Goal: Task Accomplishment & Management: Manage account settings

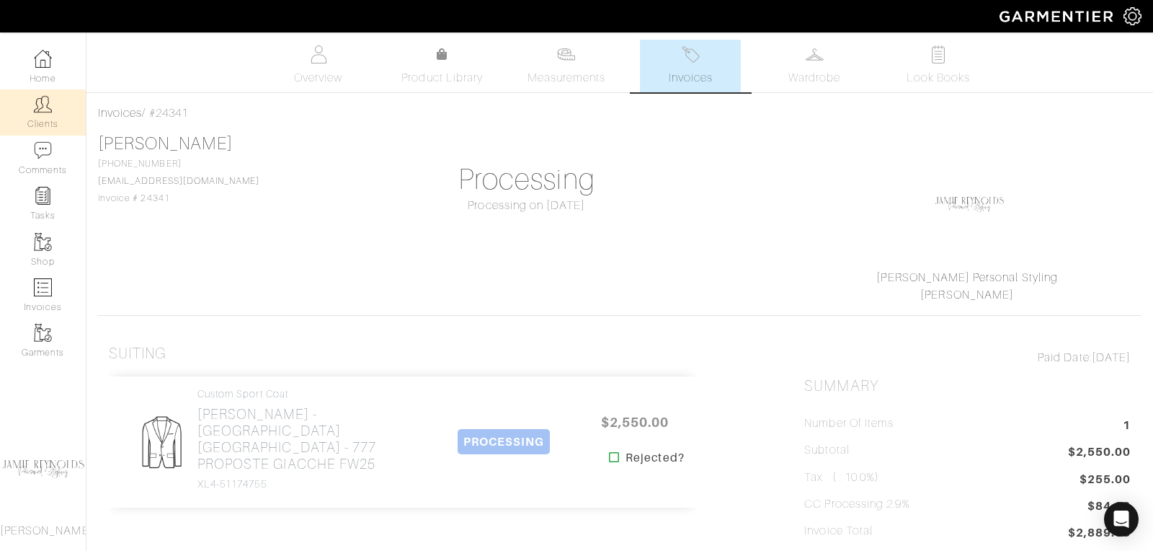
click at [58, 109] on link "Clients" at bounding box center [43, 111] width 86 height 45
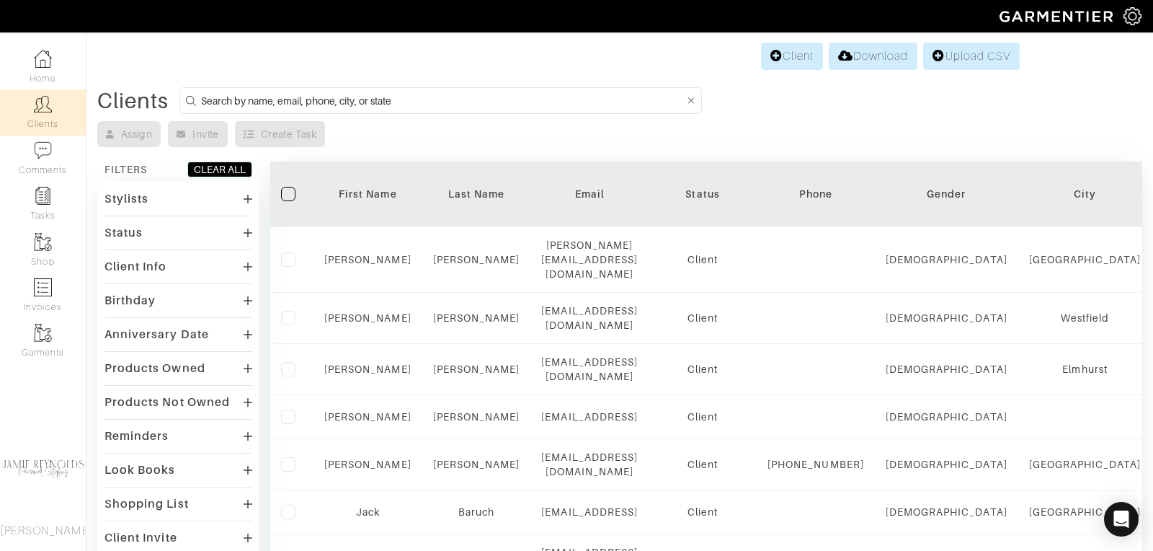
click at [278, 100] on input at bounding box center [442, 101] width 483 height 18
type input "matt michrina"
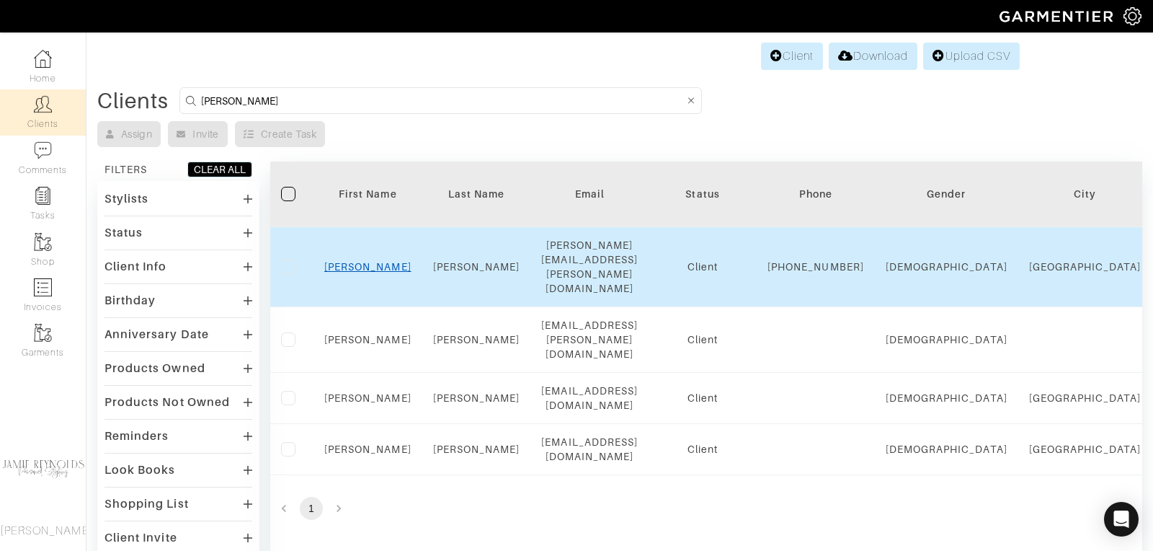
click at [370, 261] on link "Matt" at bounding box center [367, 267] width 87 height 12
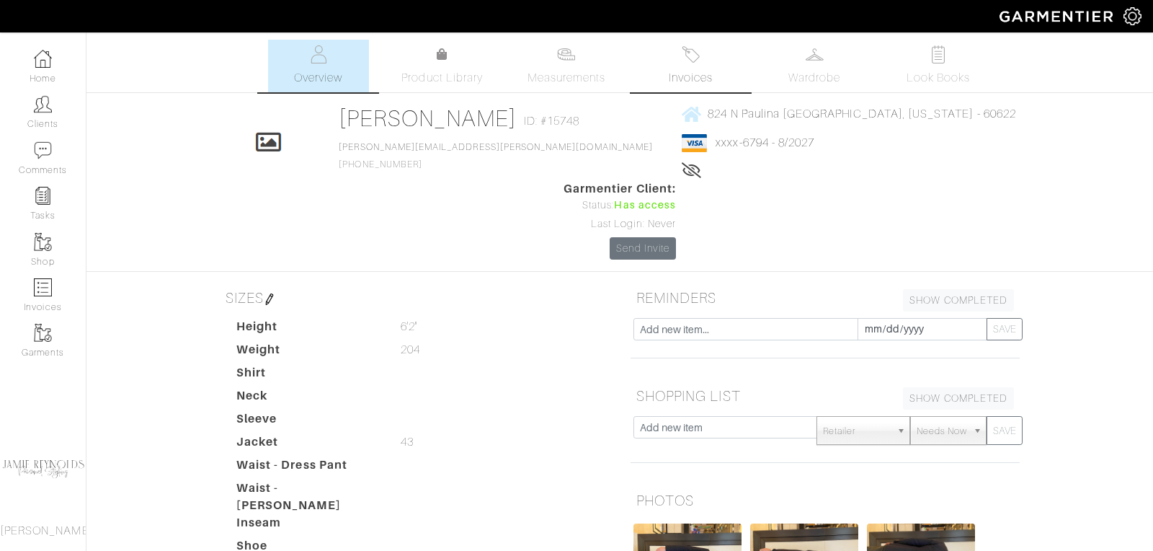
click at [685, 83] on span "Invoices" at bounding box center [691, 77] width 44 height 17
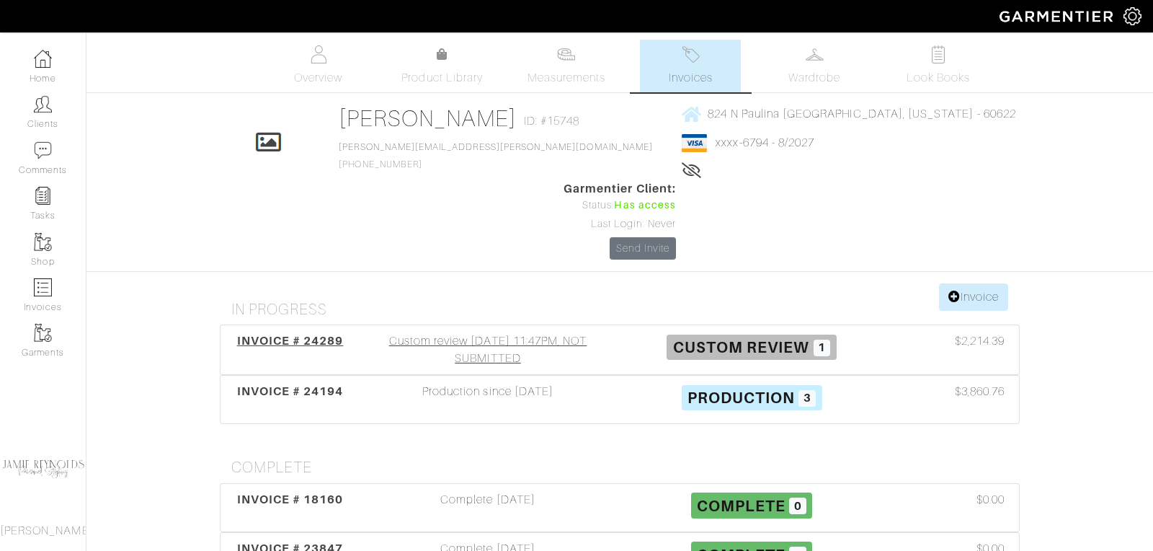
click at [310, 334] on span "INVOICE # 24289" at bounding box center [290, 341] width 107 height 14
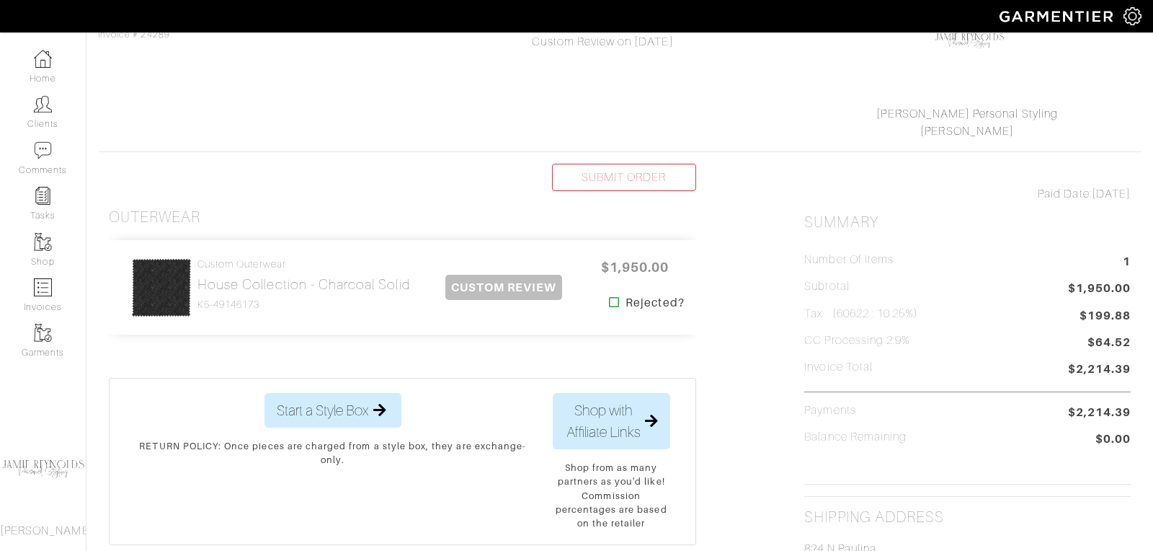
scroll to position [179, 0]
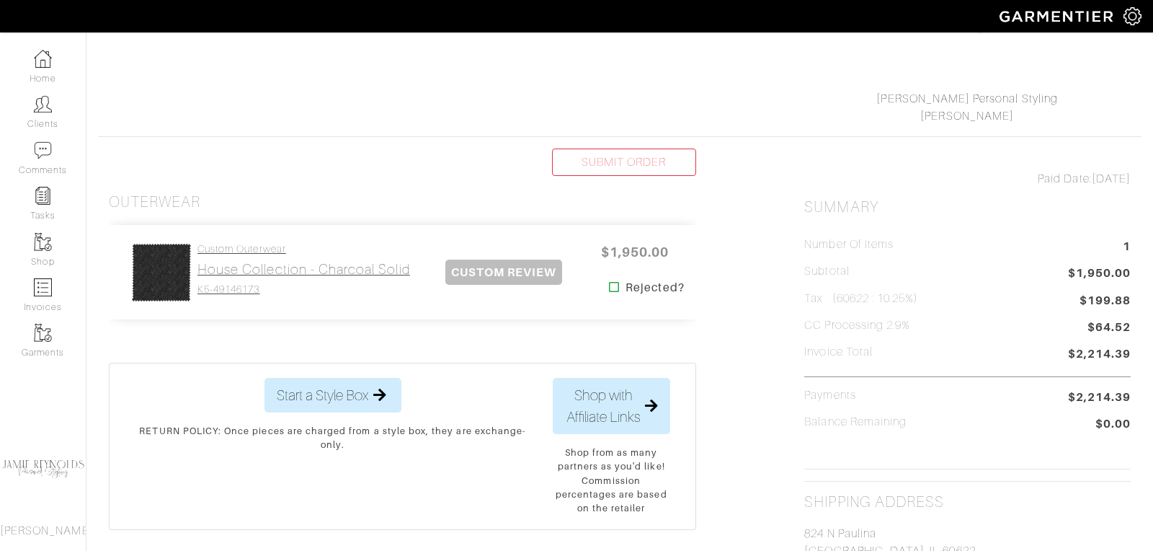
click at [330, 271] on h2 "House Collection - Charcoal Solid" at bounding box center [303, 269] width 213 height 17
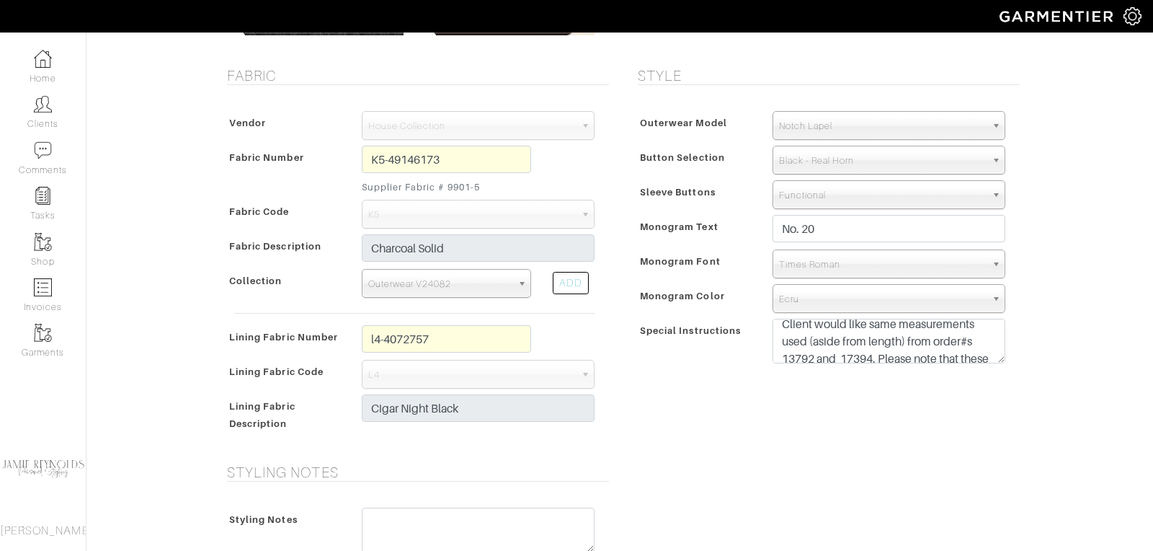
scroll to position [27, 0]
click at [879, 355] on textarea "Overcoat length-43" Client would like same measurements used (aside from length…" at bounding box center [889, 341] width 233 height 45
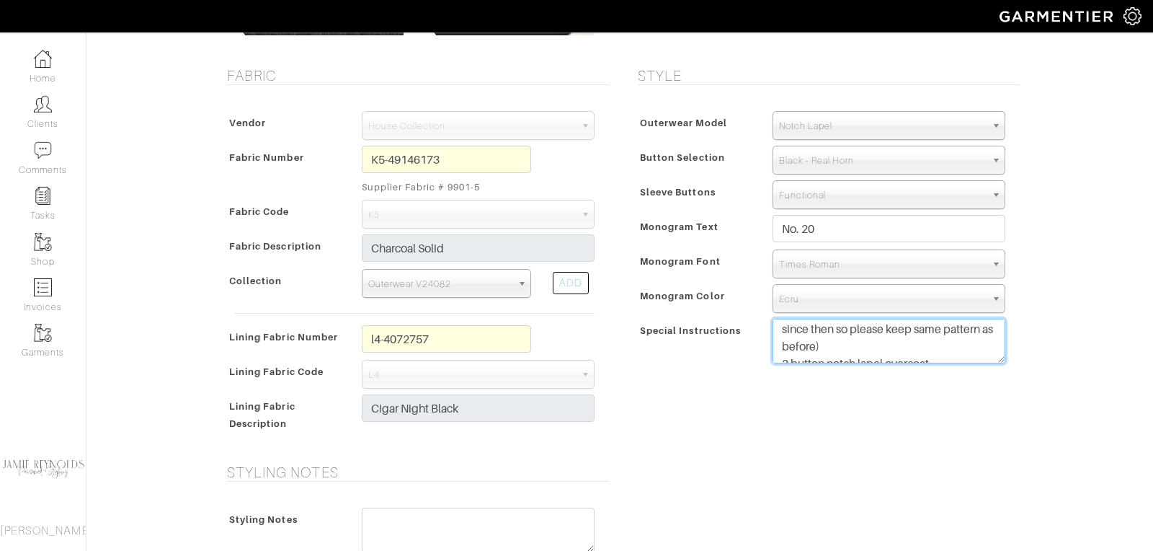
scroll to position [138, 0]
drag, startPoint x: 902, startPoint y: 350, endPoint x: 790, endPoint y: 344, distance: 112.6
click at [790, 344] on textarea "Overcoat length-43" Client would like same measurements used (aside from length…" at bounding box center [889, 341] width 233 height 45
click at [889, 338] on textarea "Overcoat length-43" Client would like same measurements used (aside from length…" at bounding box center [889, 341] width 233 height 45
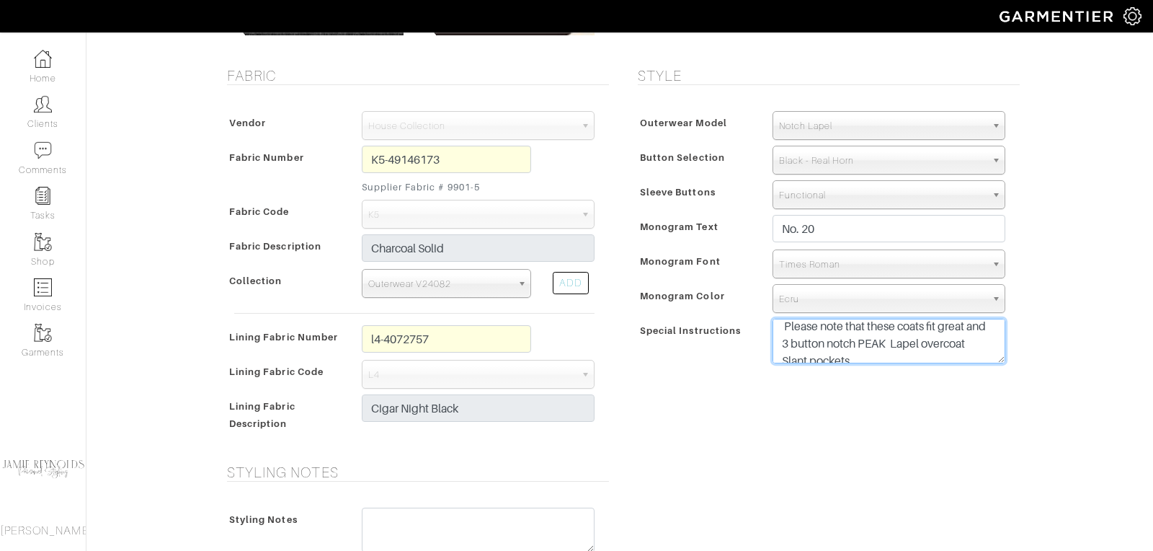
click at [859, 338] on textarea "Overcoat length-43" Client would like same measurements used (aside from length…" at bounding box center [889, 341] width 233 height 45
click at [861, 345] on textarea "Overcoat length-43" Client would like same measurements used (aside from length…" at bounding box center [889, 341] width 233 height 45
type textarea "Overcoat length-43" Client would like same measurements used (aside from length…"
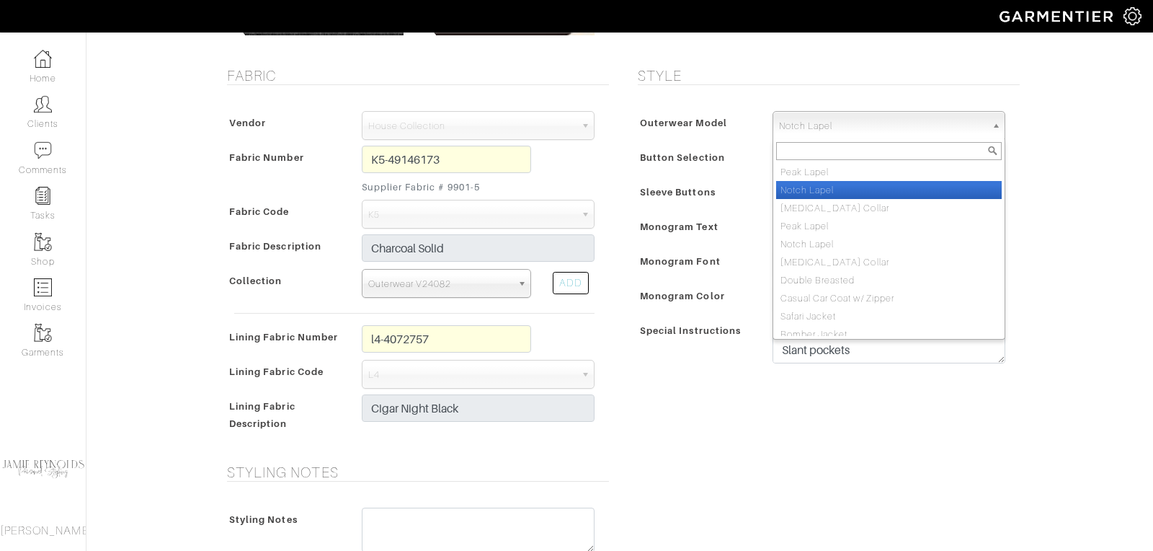
click at [846, 123] on span "Notch Lapel" at bounding box center [882, 126] width 207 height 29
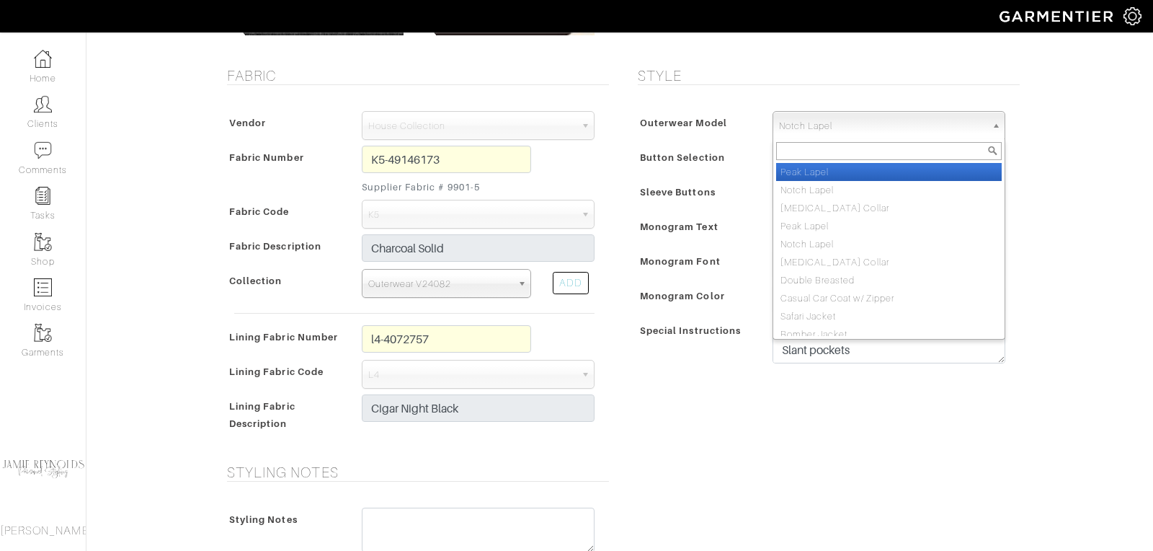
click at [819, 168] on li "Peak Lapel" at bounding box center [889, 172] width 226 height 18
select select "22"
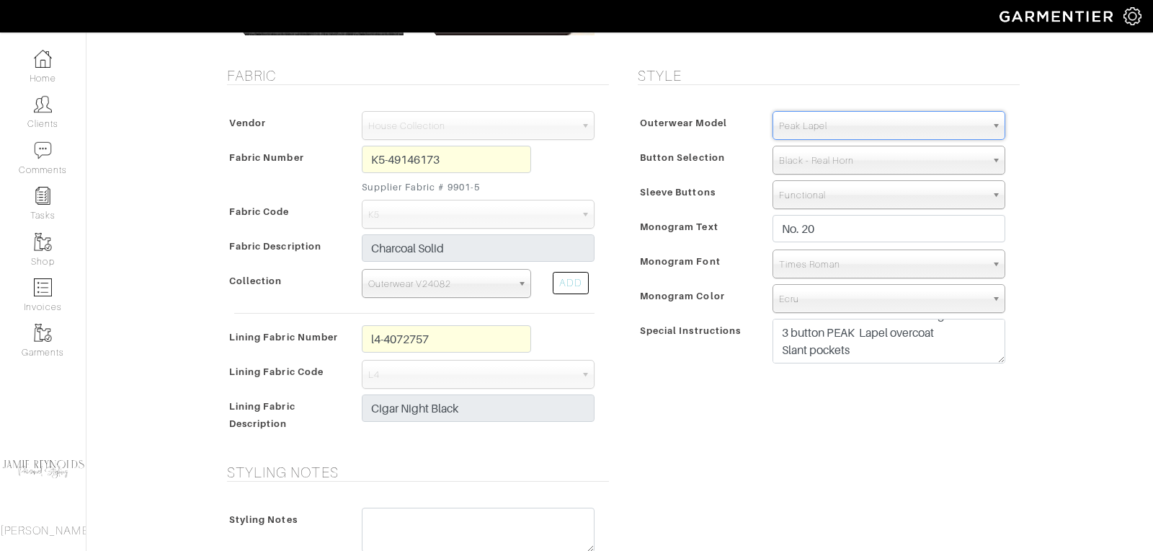
scroll to position [607, 0]
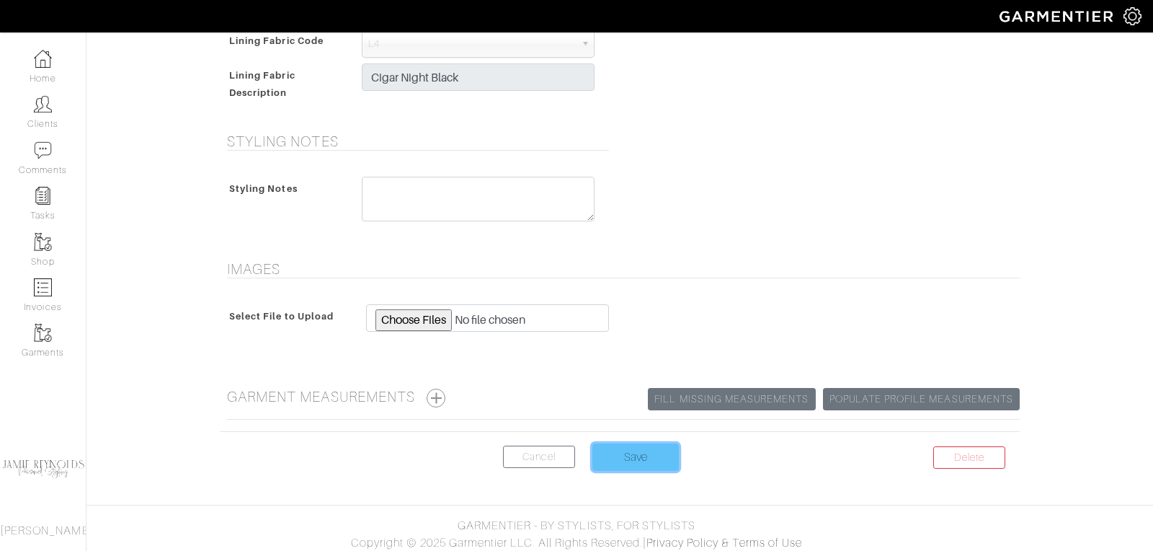
click at [630, 452] on input "Save" at bounding box center [635, 456] width 86 height 27
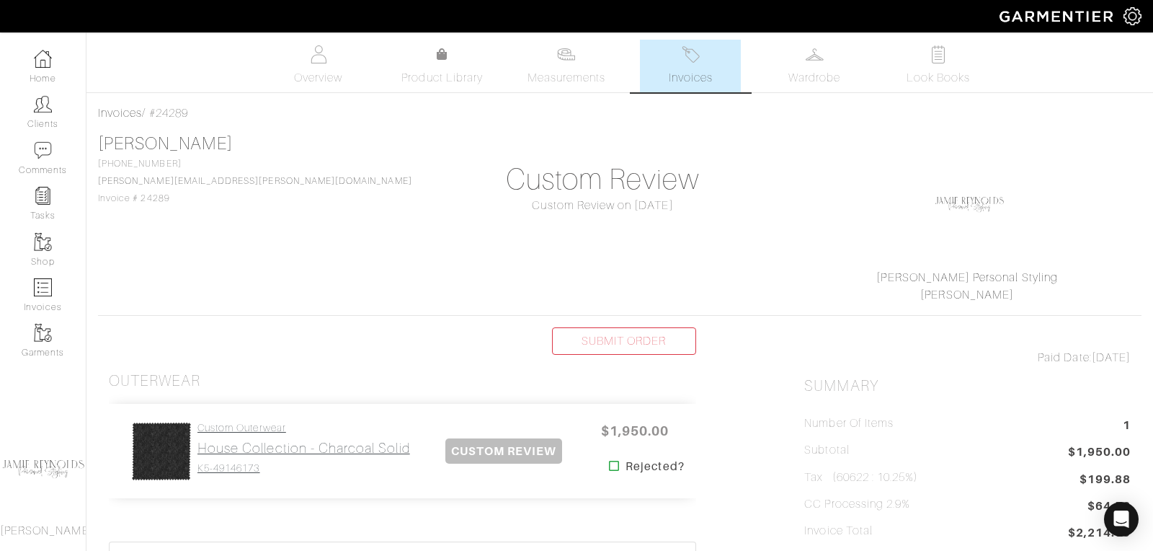
click at [314, 442] on h2 "House Collection - Charcoal Solid" at bounding box center [303, 448] width 213 height 17
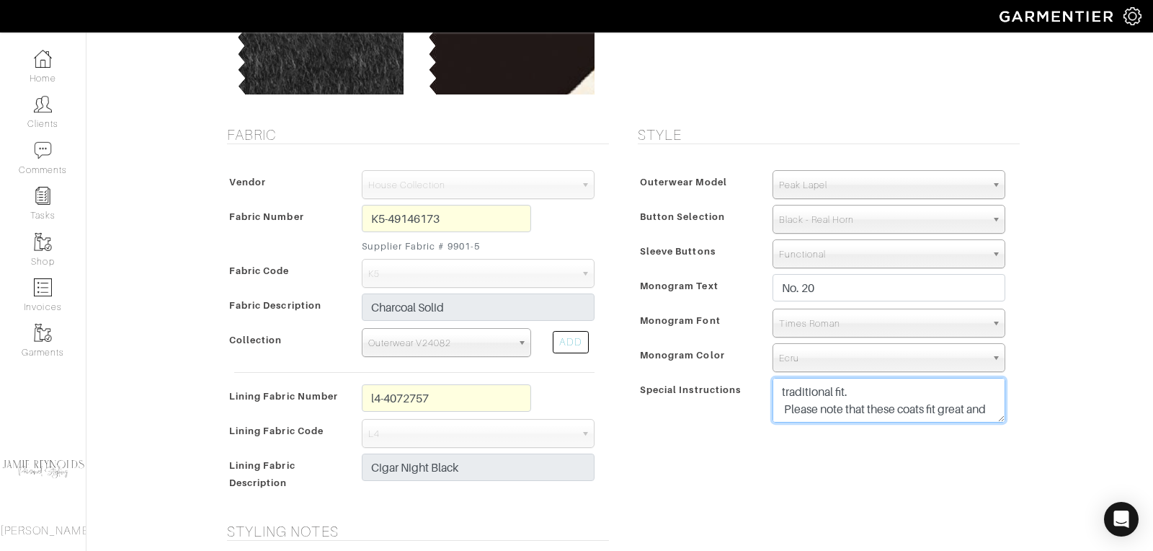
scroll to position [66, 0]
drag, startPoint x: 994, startPoint y: 381, endPoint x: 848, endPoint y: 386, distance: 146.4
click at [848, 386] on textarea "Overcoat length-43" Client would like same measurements used (aside from length…" at bounding box center [889, 400] width 233 height 45
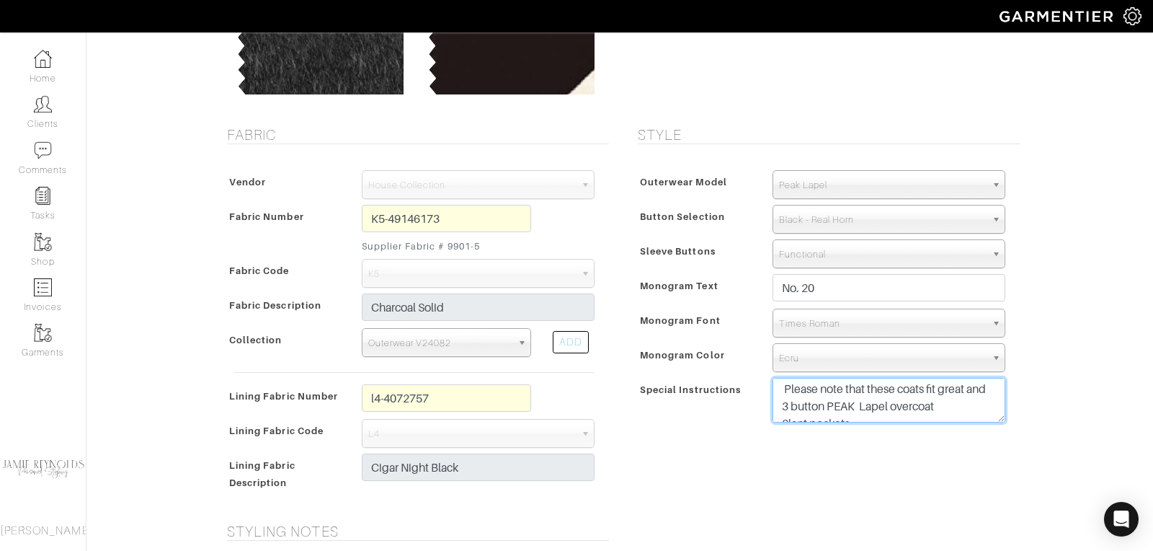
drag, startPoint x: 785, startPoint y: 389, endPoint x: 987, endPoint y: 395, distance: 201.9
click at [987, 395] on textarea "Overcoat length-43" Client would like same measurements used (aside from length…" at bounding box center [889, 400] width 233 height 45
click at [869, 399] on textarea "Overcoat length-43" Client would like same measurements used (aside from length…" at bounding box center [889, 400] width 233 height 45
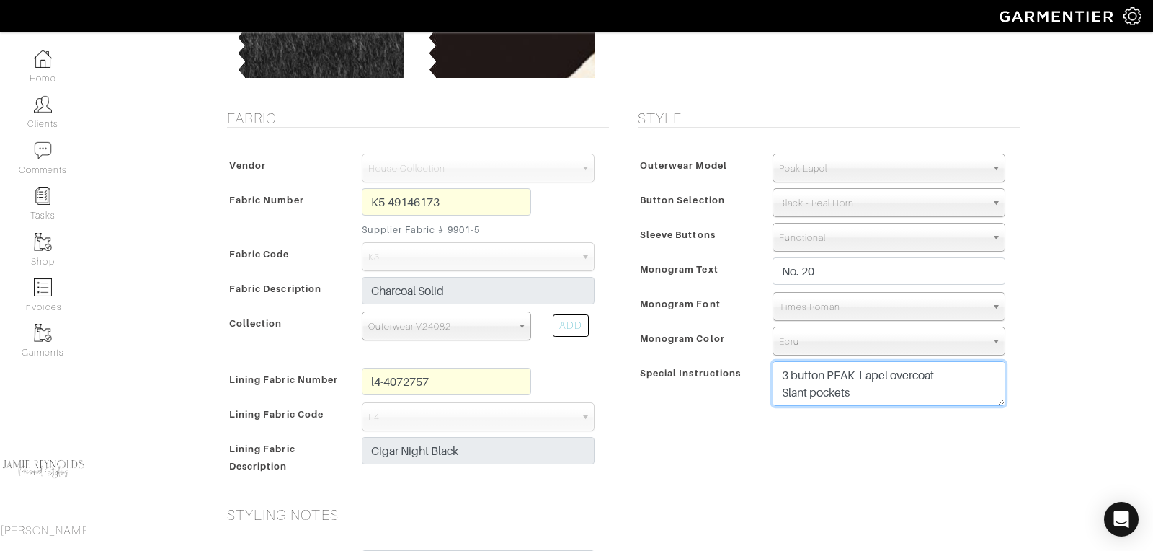
scroll to position [235, 0]
click at [861, 394] on textarea "Overcoat length-43" Client would like same measurements used (aside from length…" at bounding box center [889, 382] width 233 height 45
type textarea "Overcoat length-43" Client would like same measurements used (aside from length…"
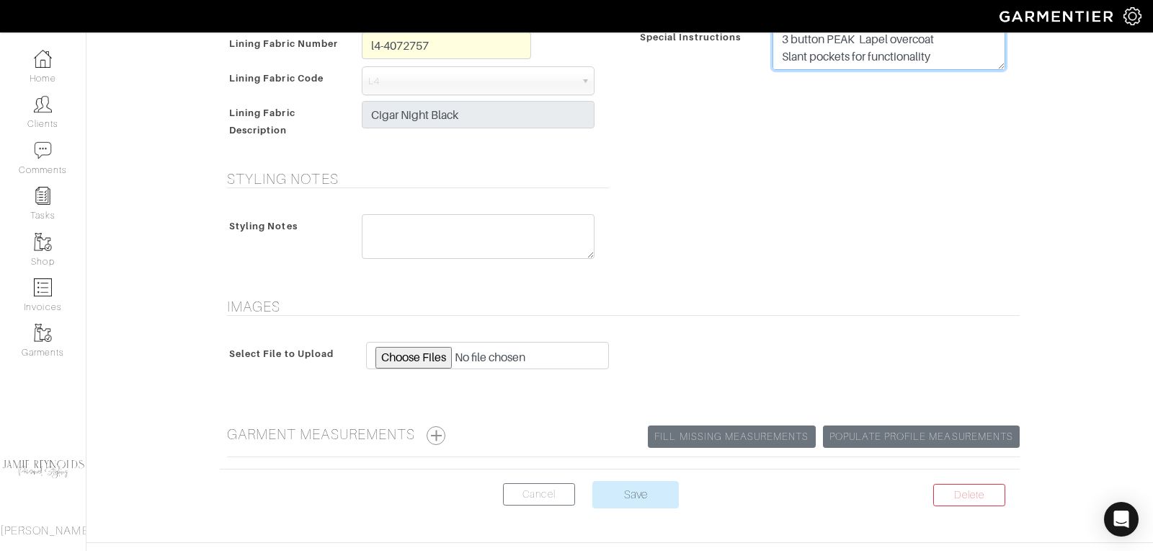
scroll to position [607, 0]
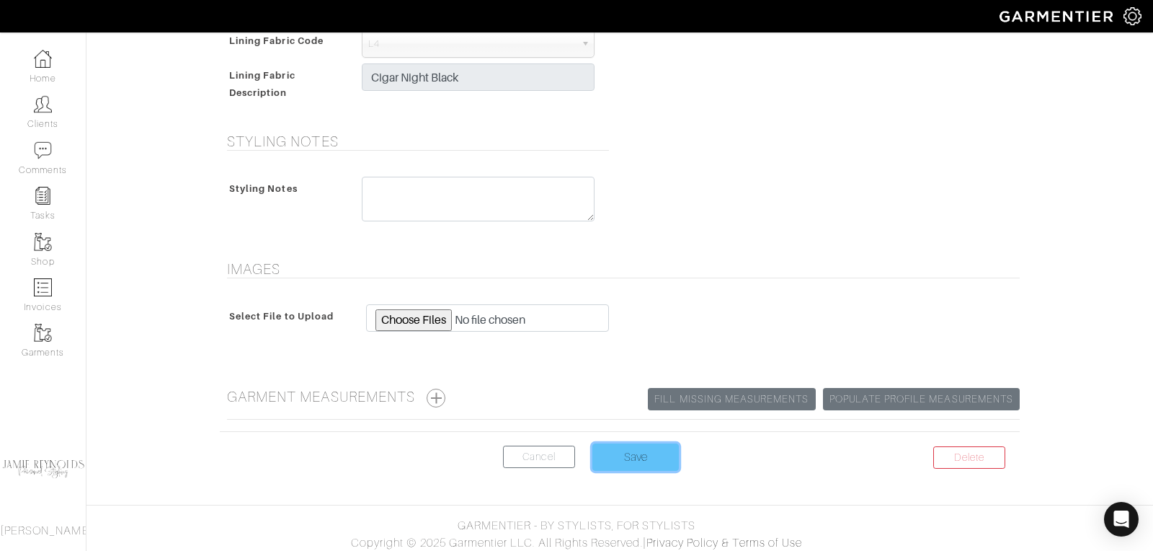
click at [644, 448] on input "Save" at bounding box center [635, 456] width 86 height 27
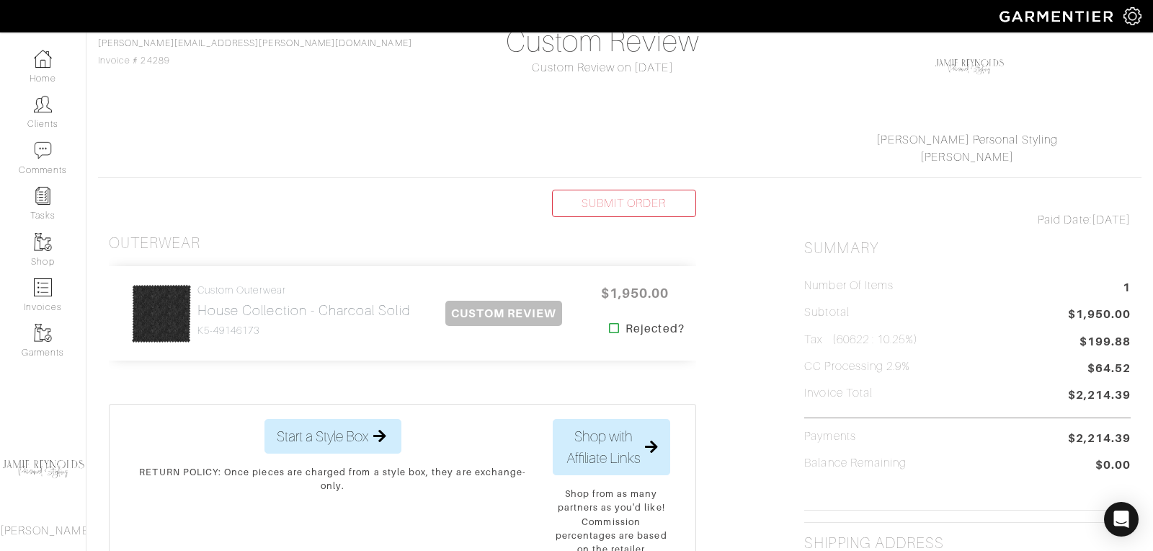
scroll to position [141, 0]
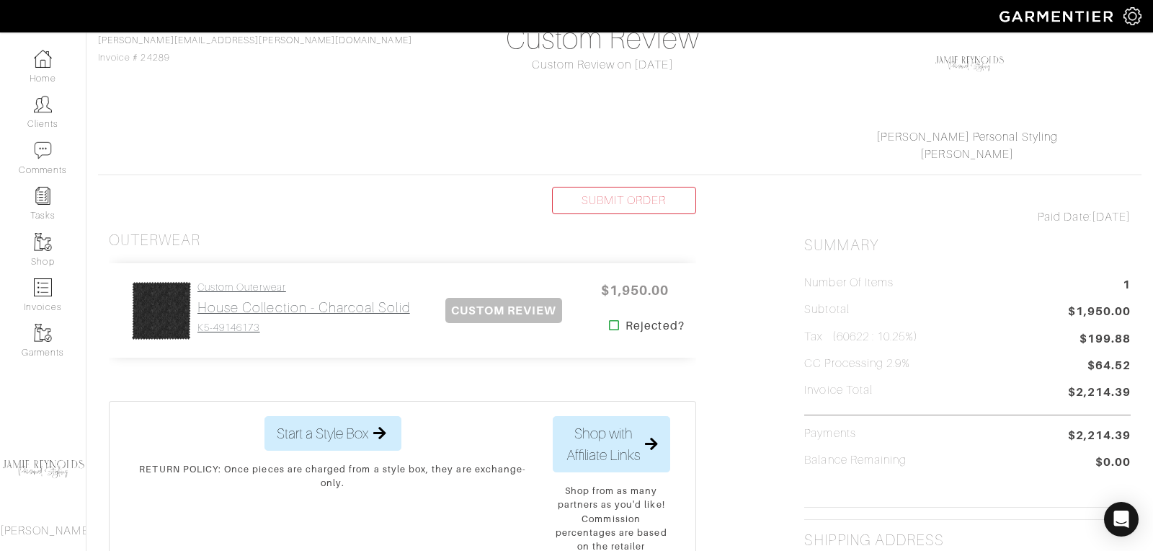
click at [338, 303] on h2 "House Collection - Charcoal Solid" at bounding box center [303, 307] width 213 height 17
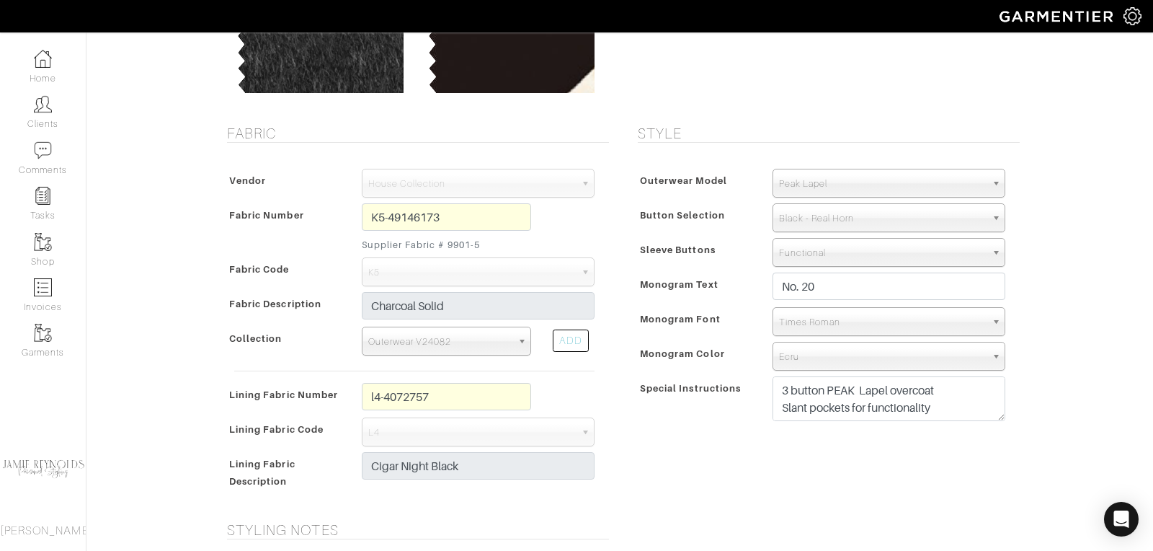
scroll to position [221, 0]
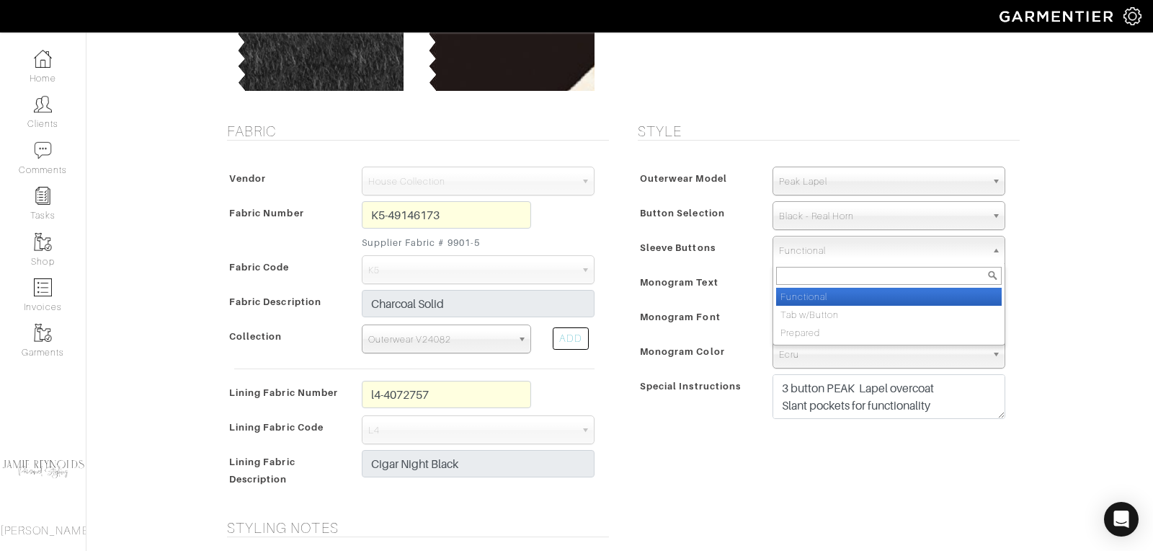
click at [861, 252] on span "Functional" at bounding box center [882, 250] width 207 height 29
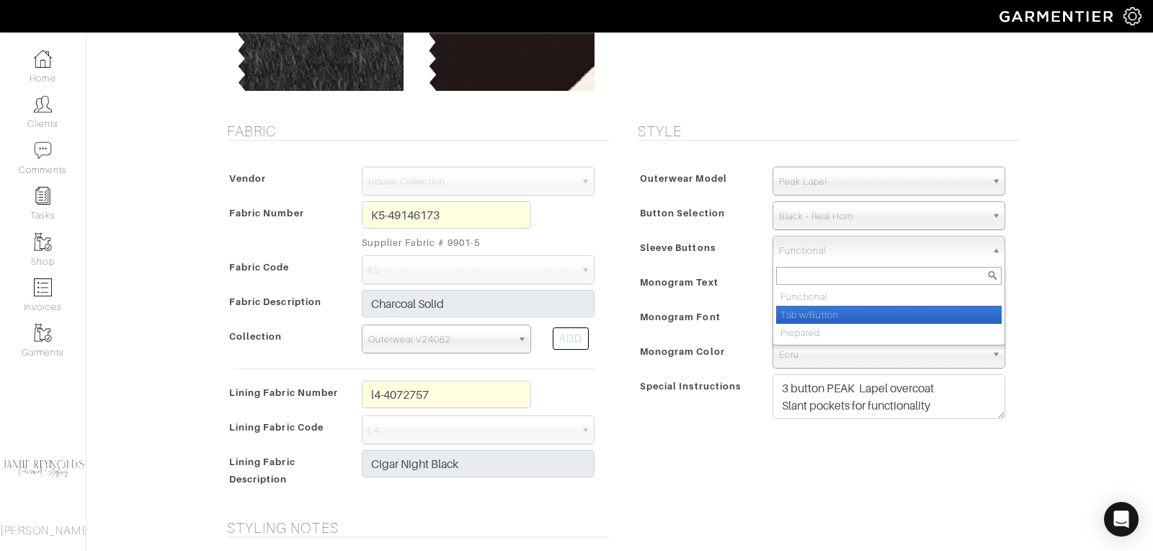
click at [831, 308] on li "Tab w/Button" at bounding box center [889, 315] width 226 height 18
select select "Tab w/Button"
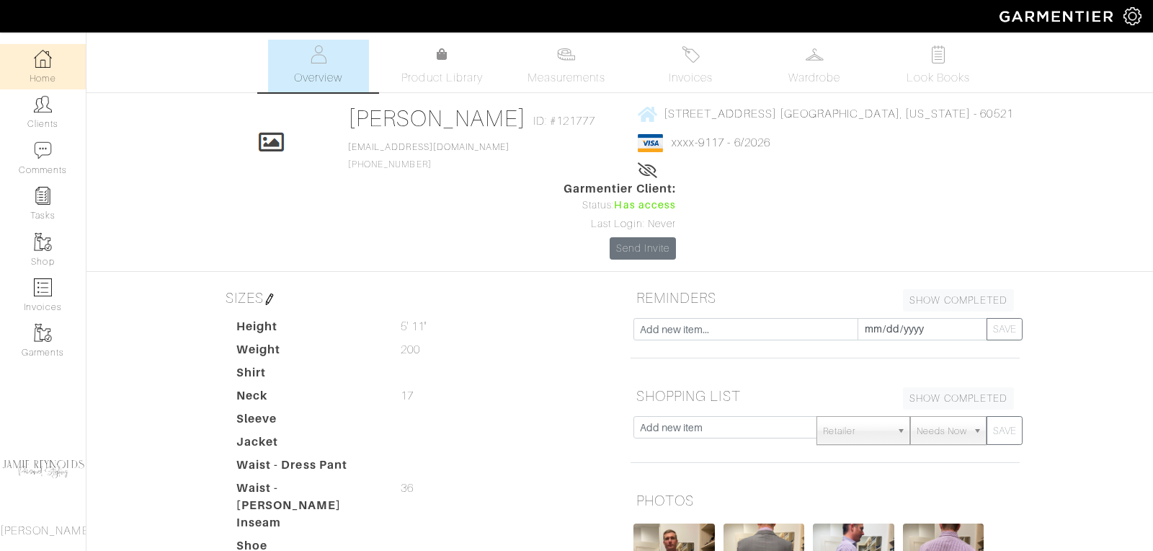
click at [48, 56] on img at bounding box center [43, 59] width 18 height 18
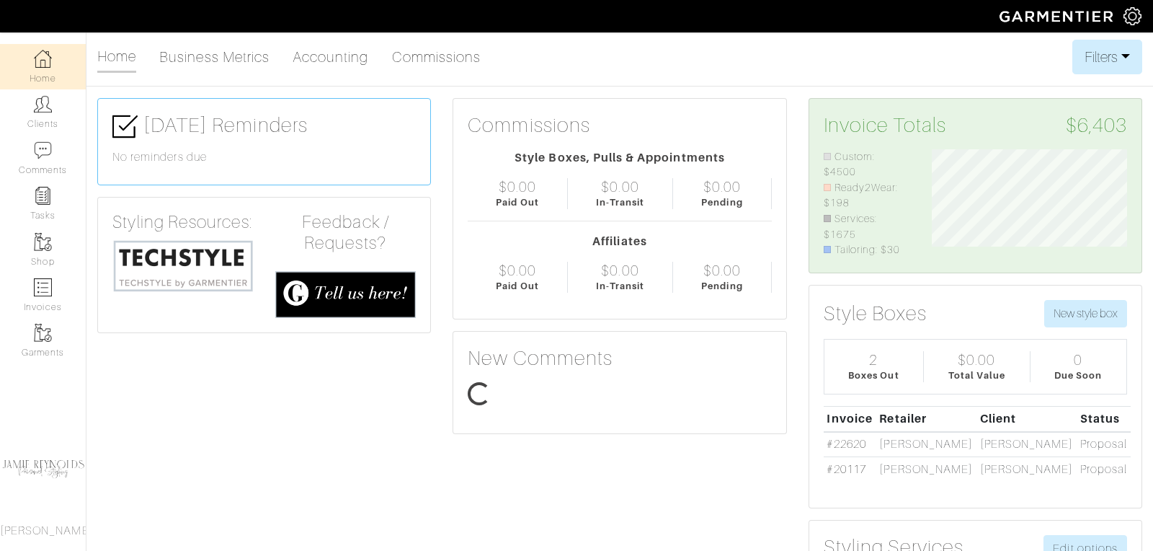
scroll to position [97, 217]
click at [205, 264] on img at bounding box center [182, 266] width 141 height 54
